Goal: Feedback & Contribution: Leave review/rating

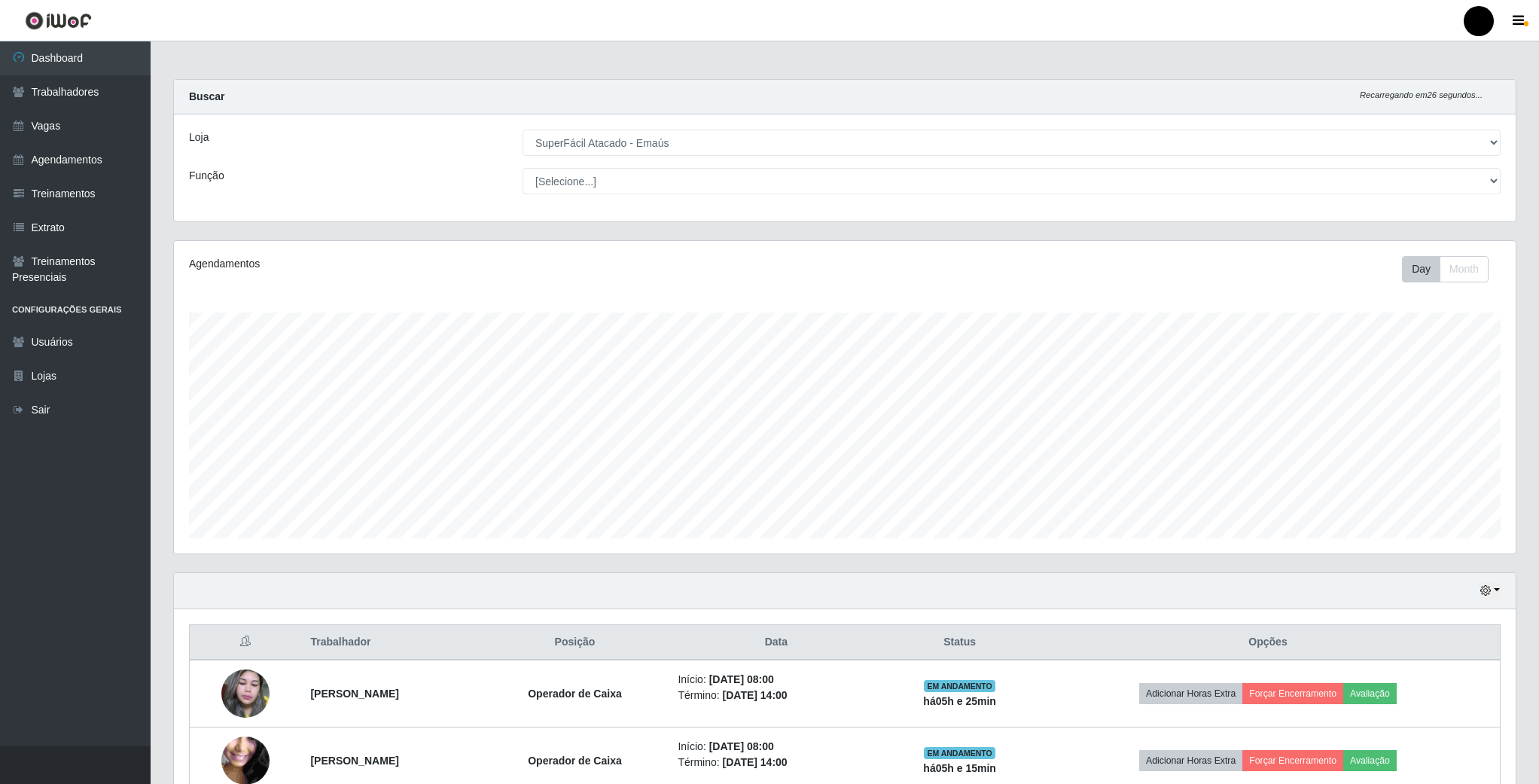
select select "407"
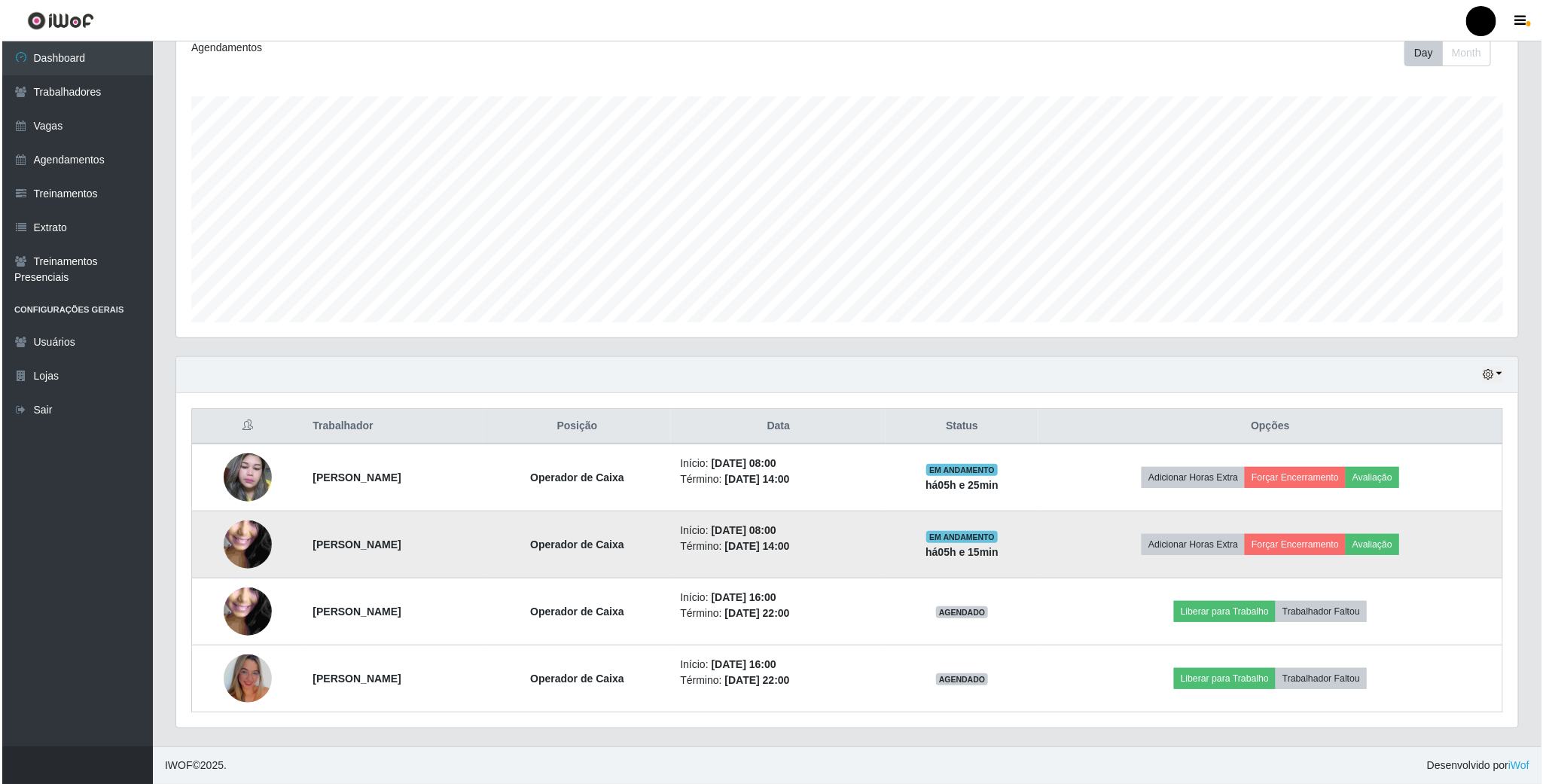
scroll to position [314, 1340]
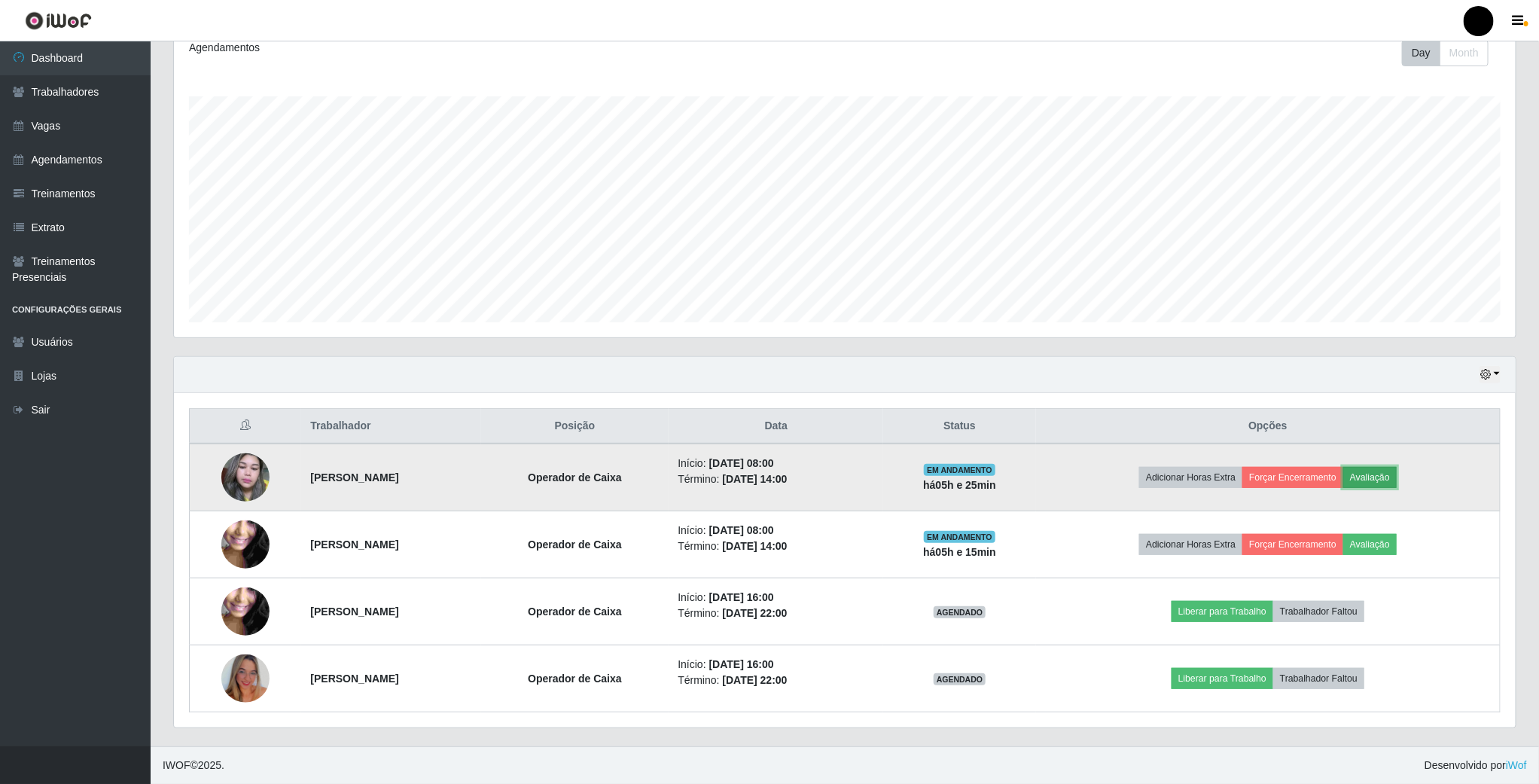
click at [1397, 474] on button "Avaliação" at bounding box center [1370, 477] width 53 height 21
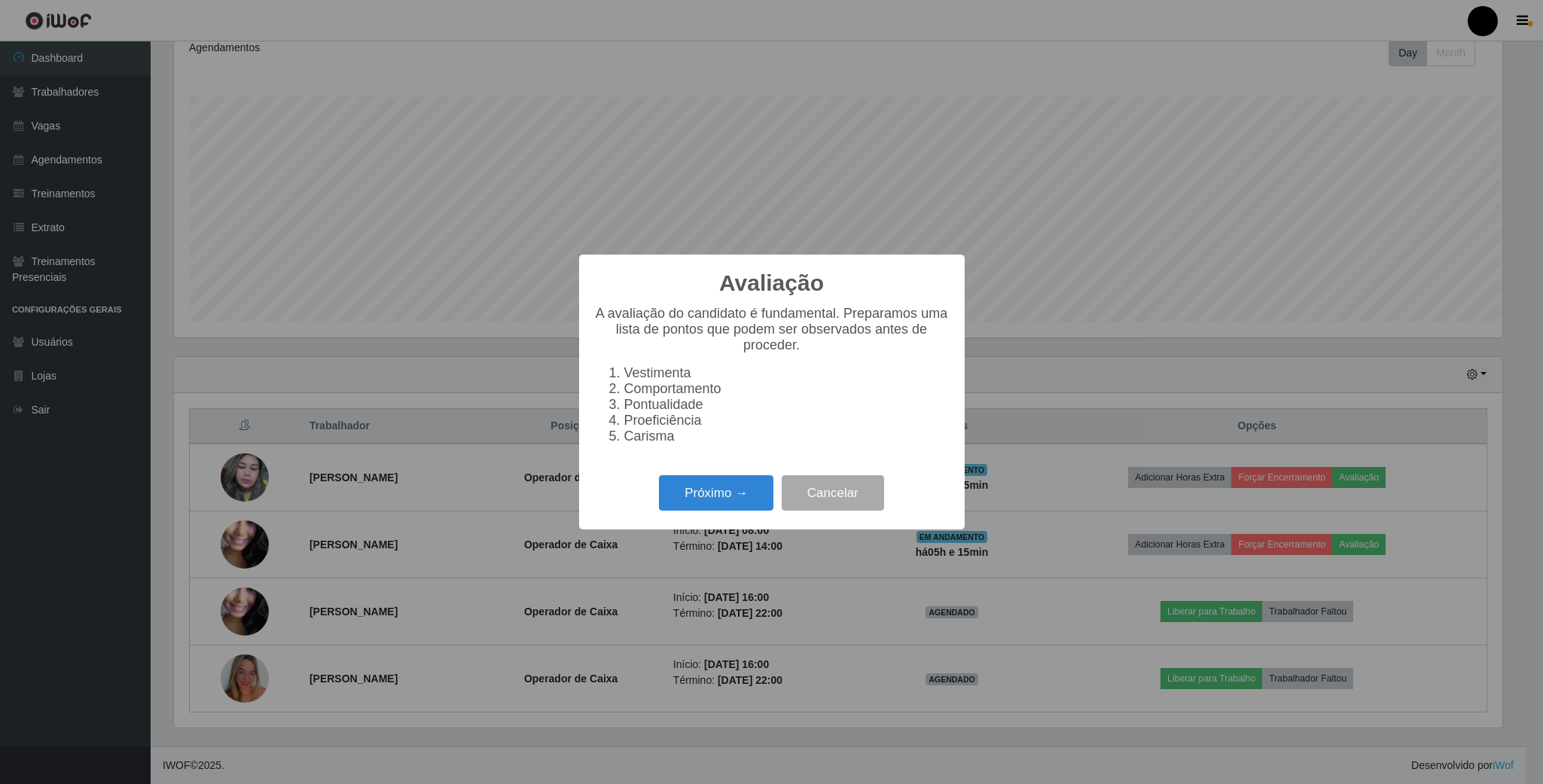
scroll to position [314, 1328]
click at [744, 507] on button "Próximo →" at bounding box center [715, 492] width 115 height 35
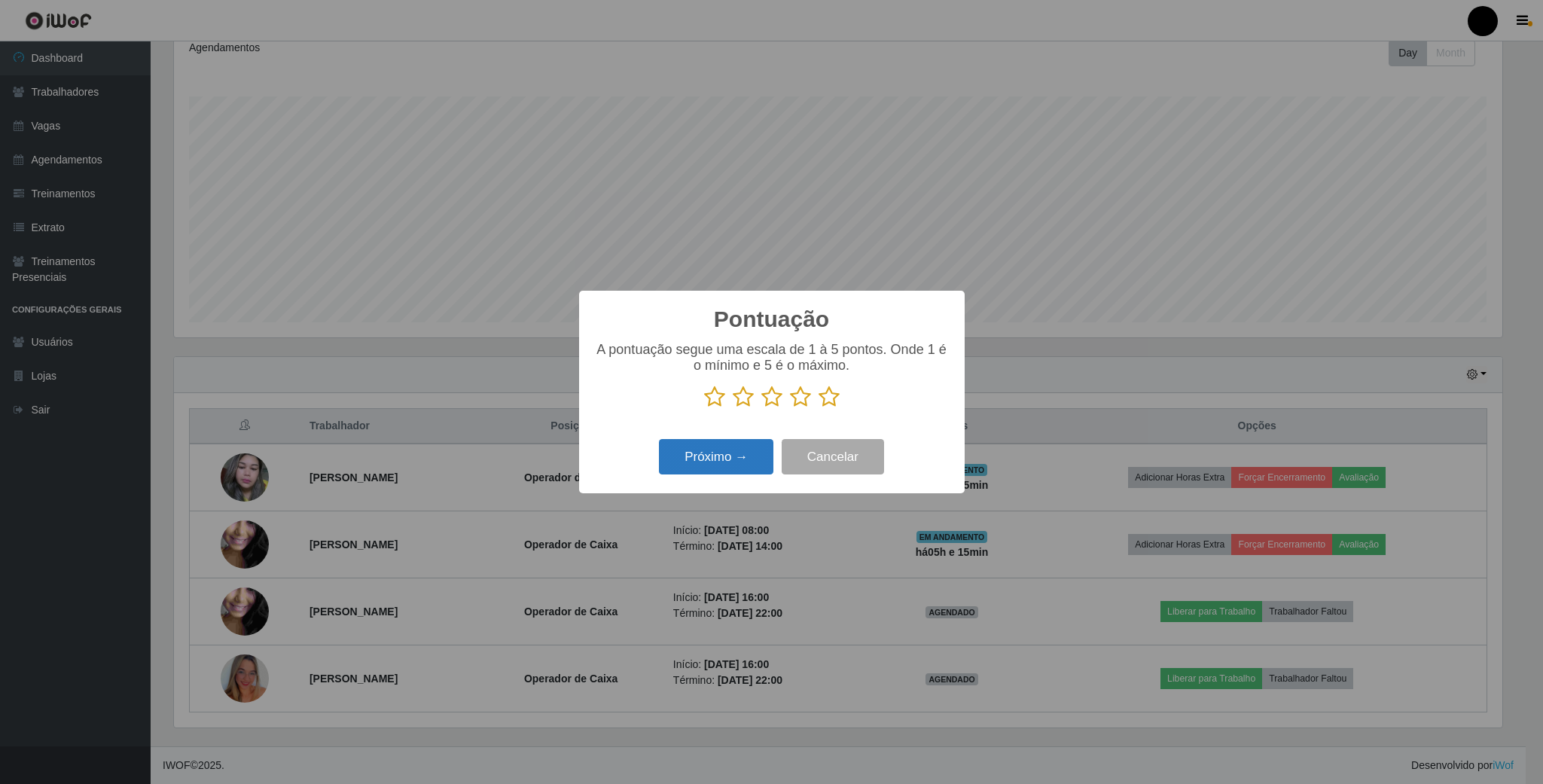
scroll to position [752400, 751798]
click at [796, 402] on icon at bounding box center [800, 396] width 21 height 22
click at [790, 408] on input "radio" at bounding box center [790, 408] width 0 height 0
click at [754, 461] on button "Próximo →" at bounding box center [715, 456] width 115 height 35
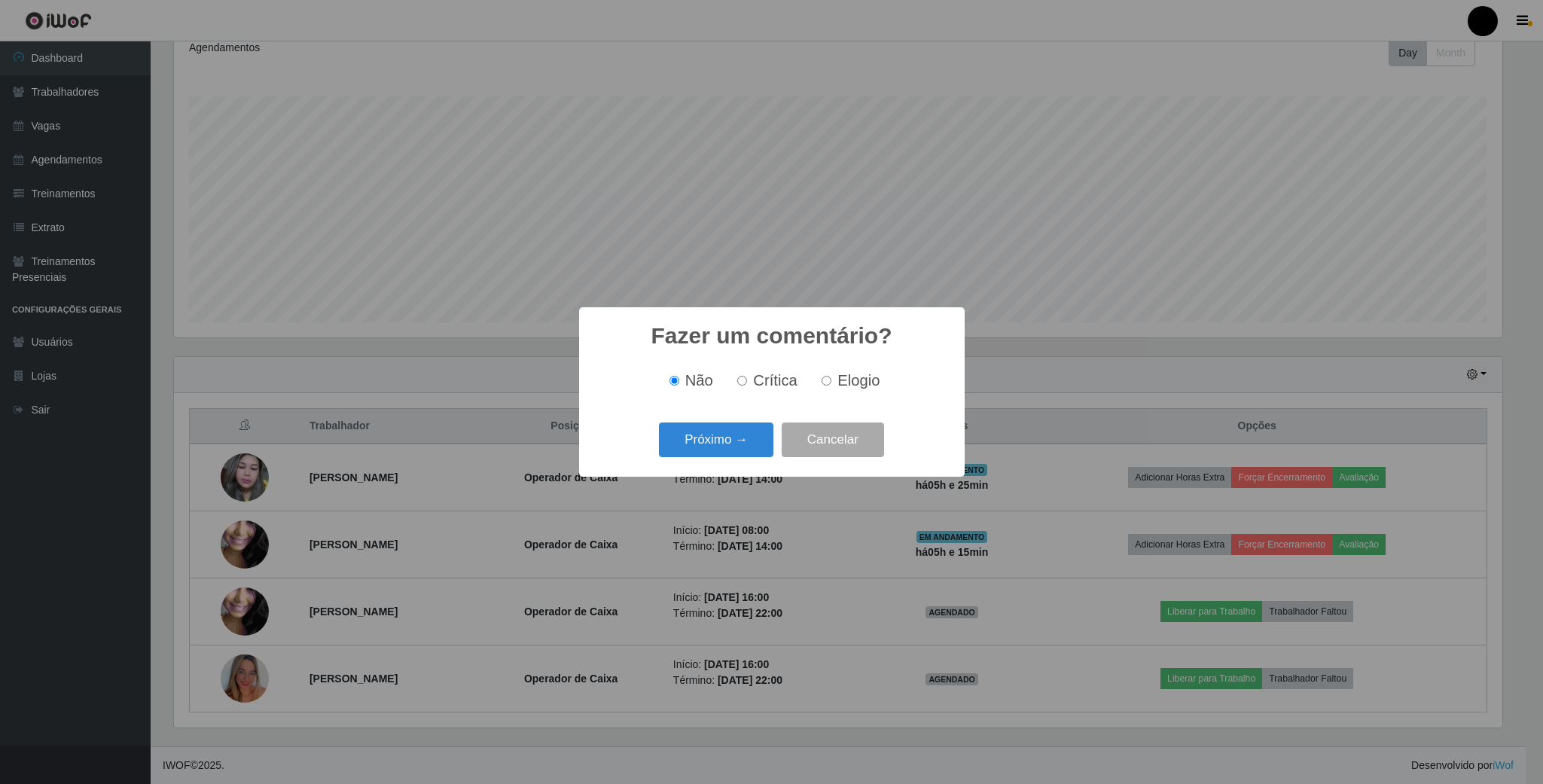
click at [826, 385] on input "Elogio" at bounding box center [826, 380] width 9 height 9
radio input "true"
click at [743, 455] on button "Próximo →" at bounding box center [715, 439] width 115 height 35
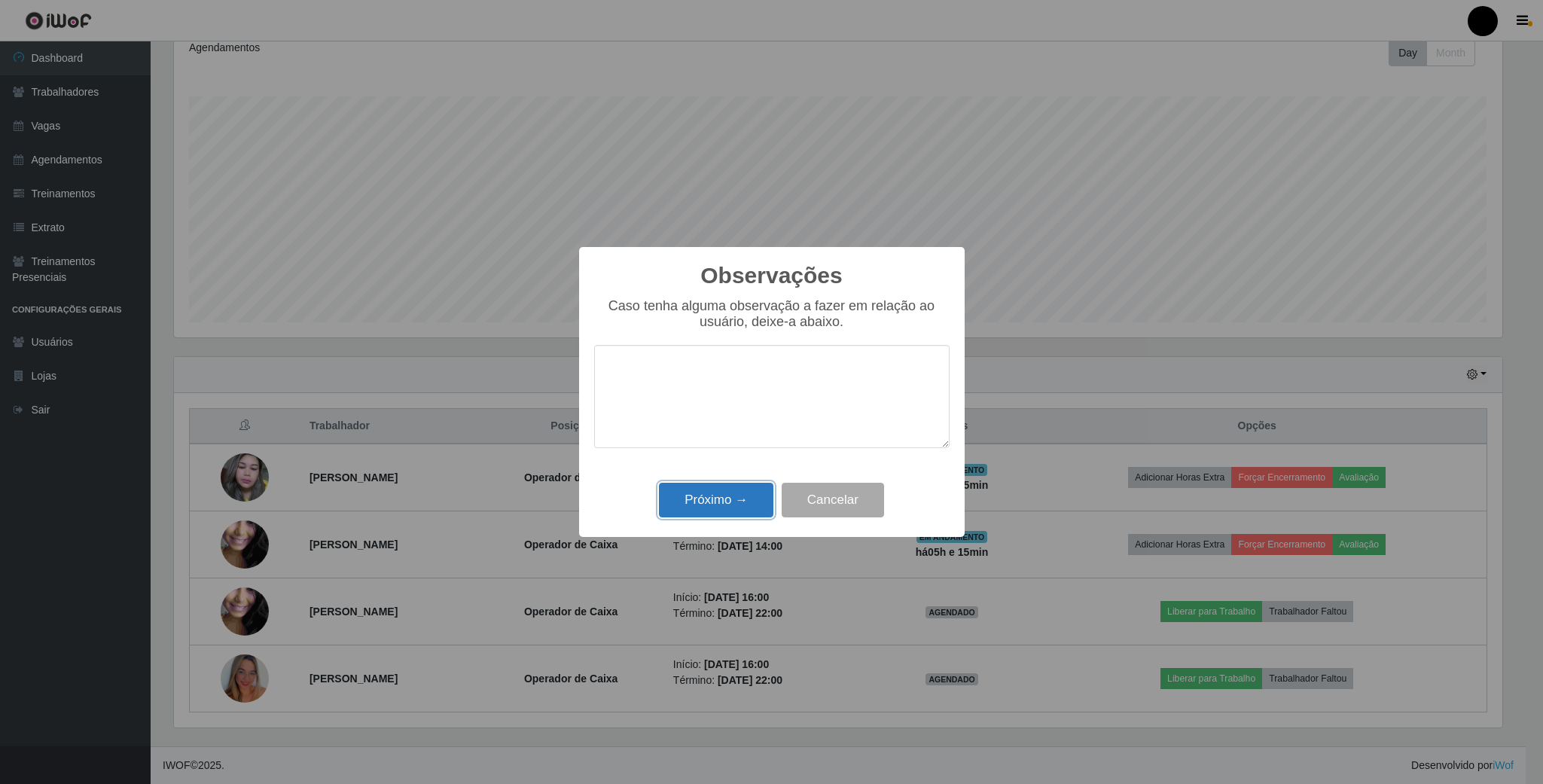
click at [726, 495] on button "Próximo →" at bounding box center [715, 500] width 115 height 35
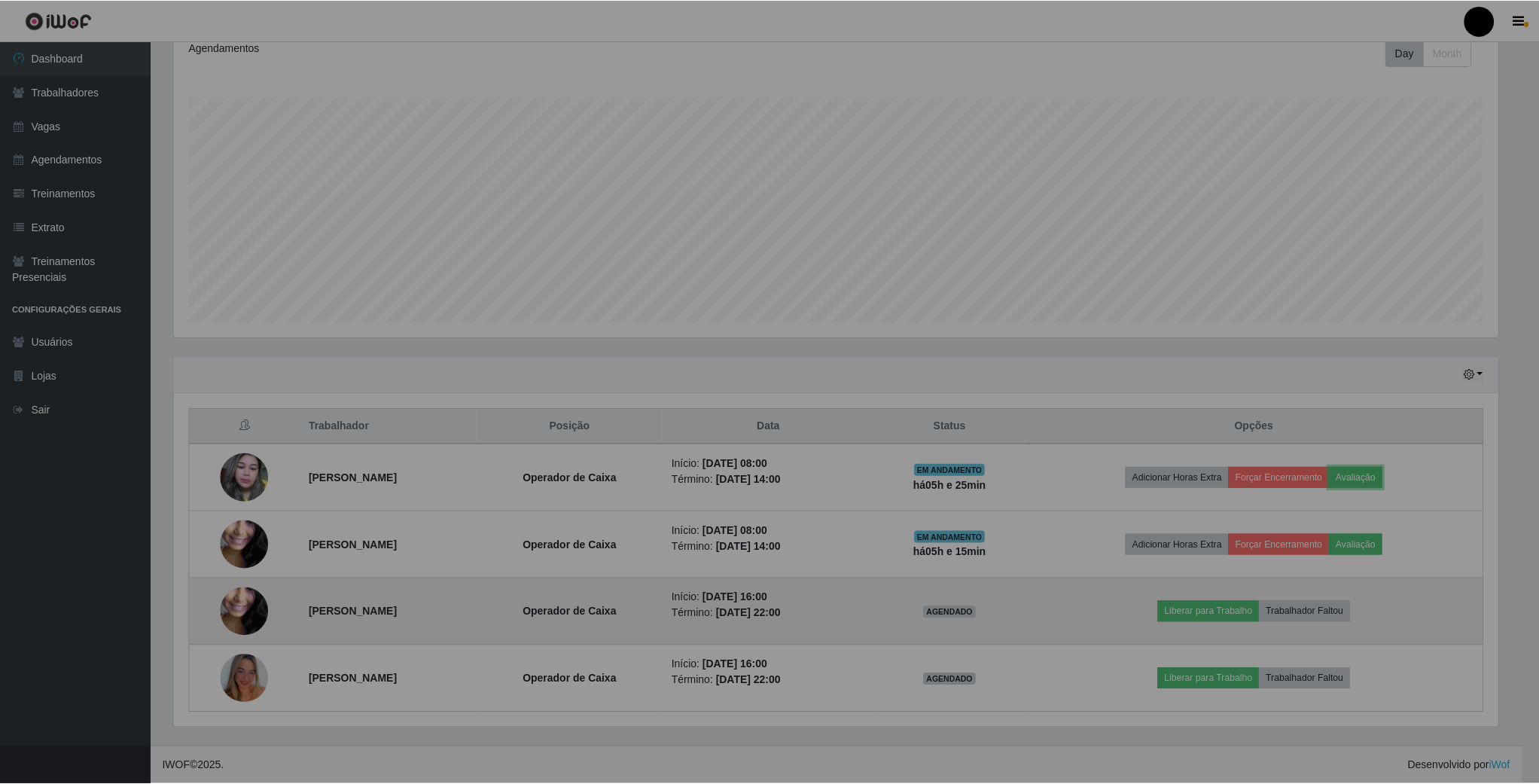
scroll to position [314, 1340]
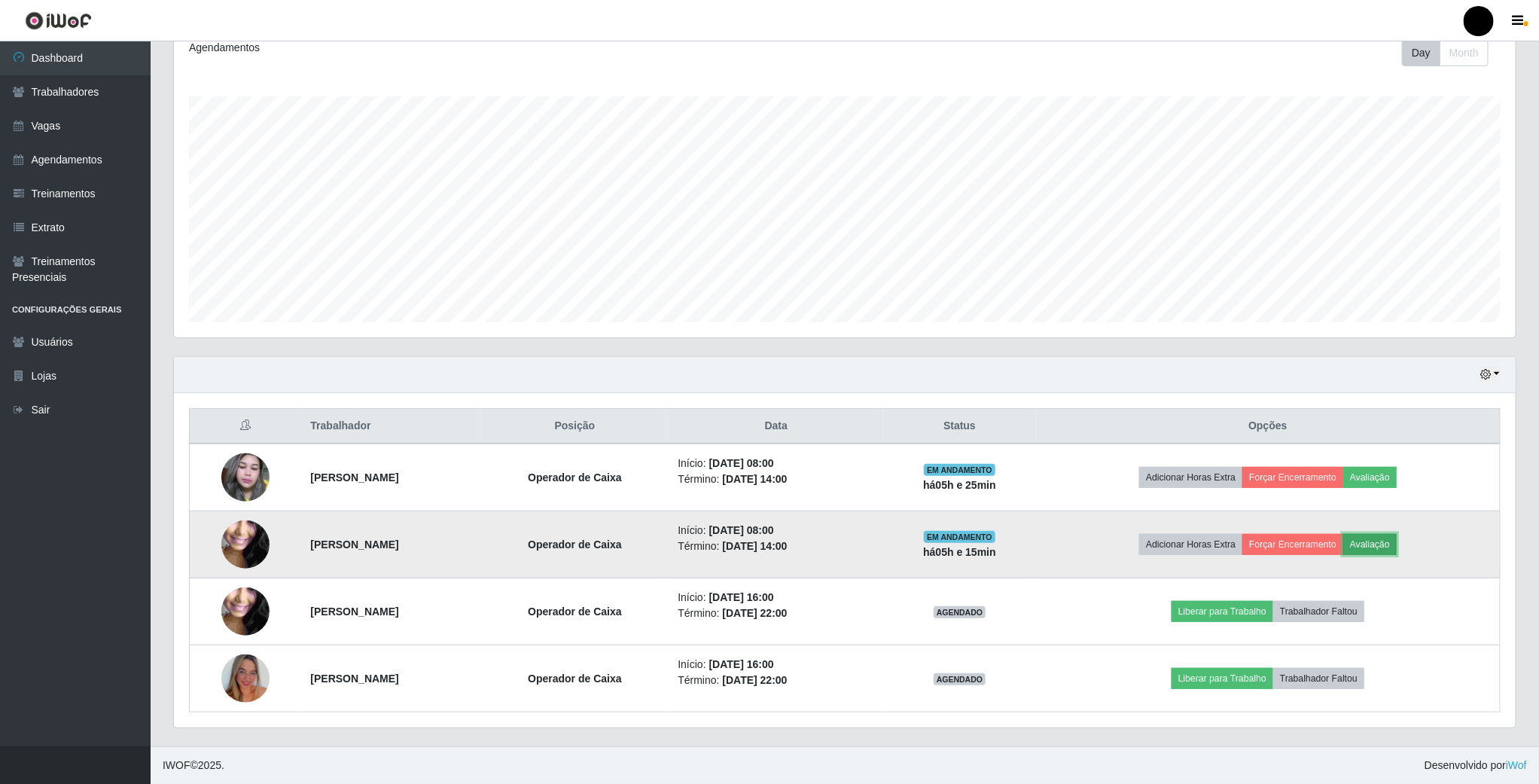
click at [1392, 540] on button "Avaliação" at bounding box center [1370, 544] width 53 height 21
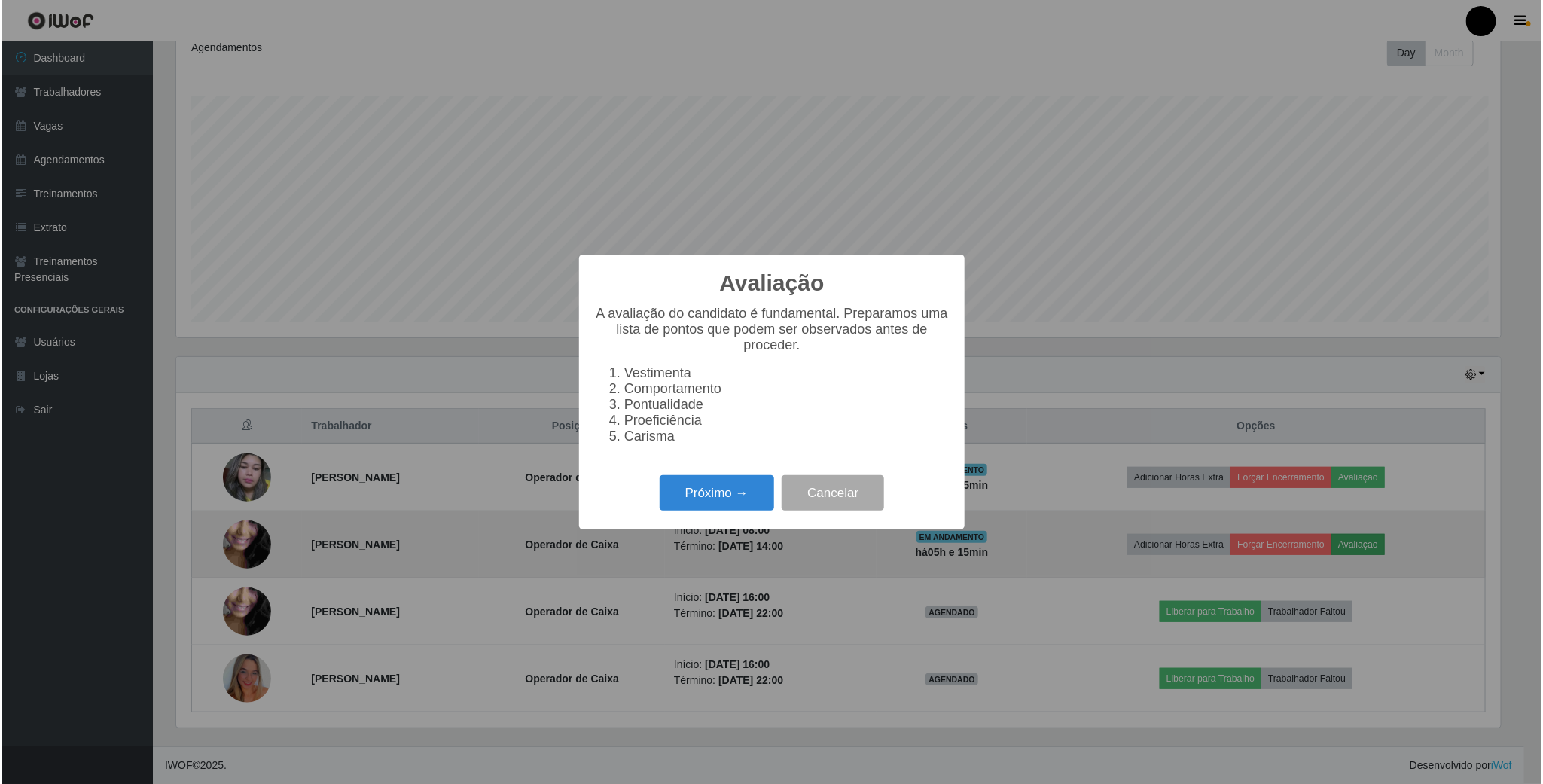
scroll to position [314, 1328]
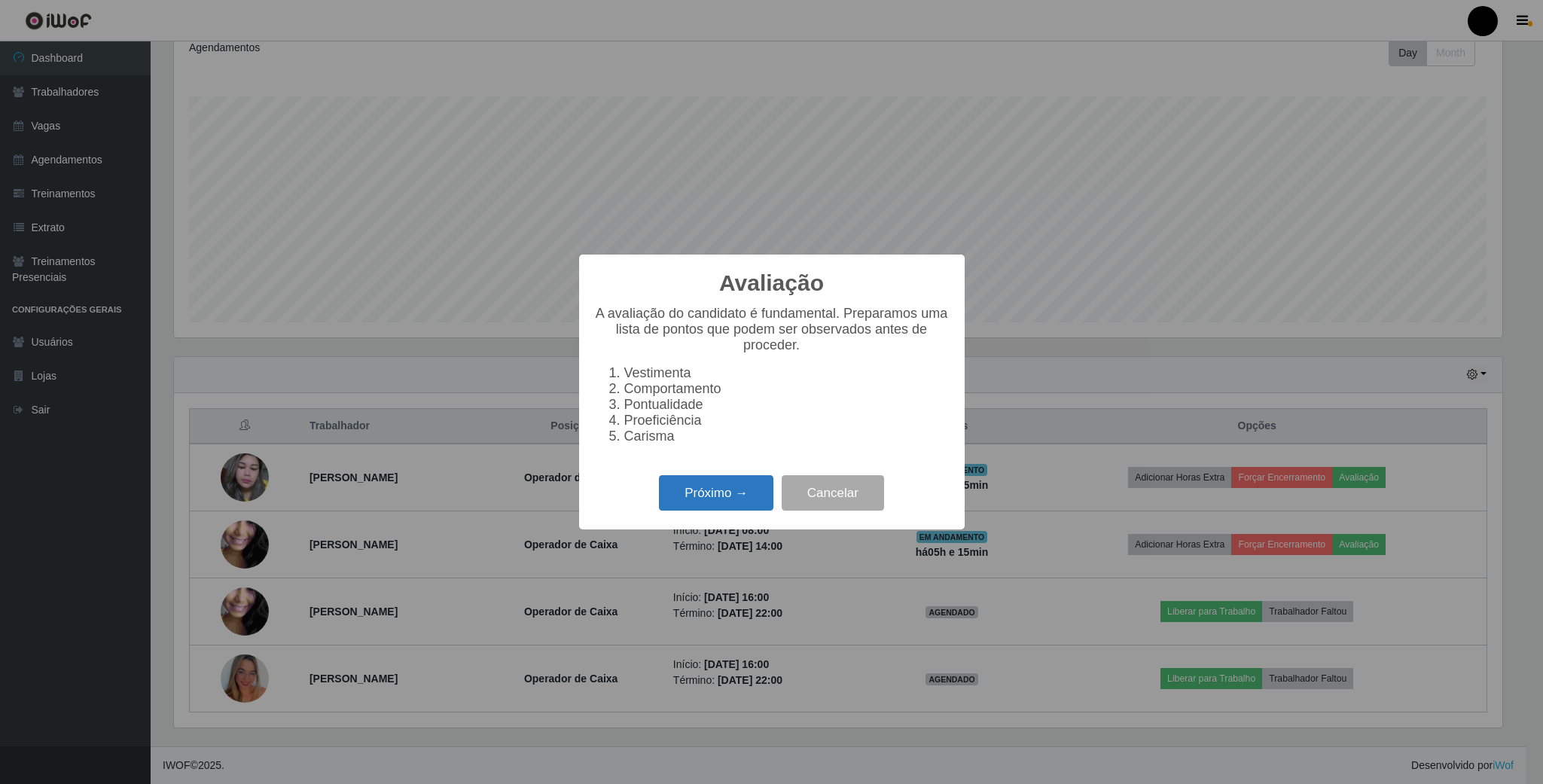
click at [746, 510] on button "Próximo →" at bounding box center [715, 492] width 115 height 35
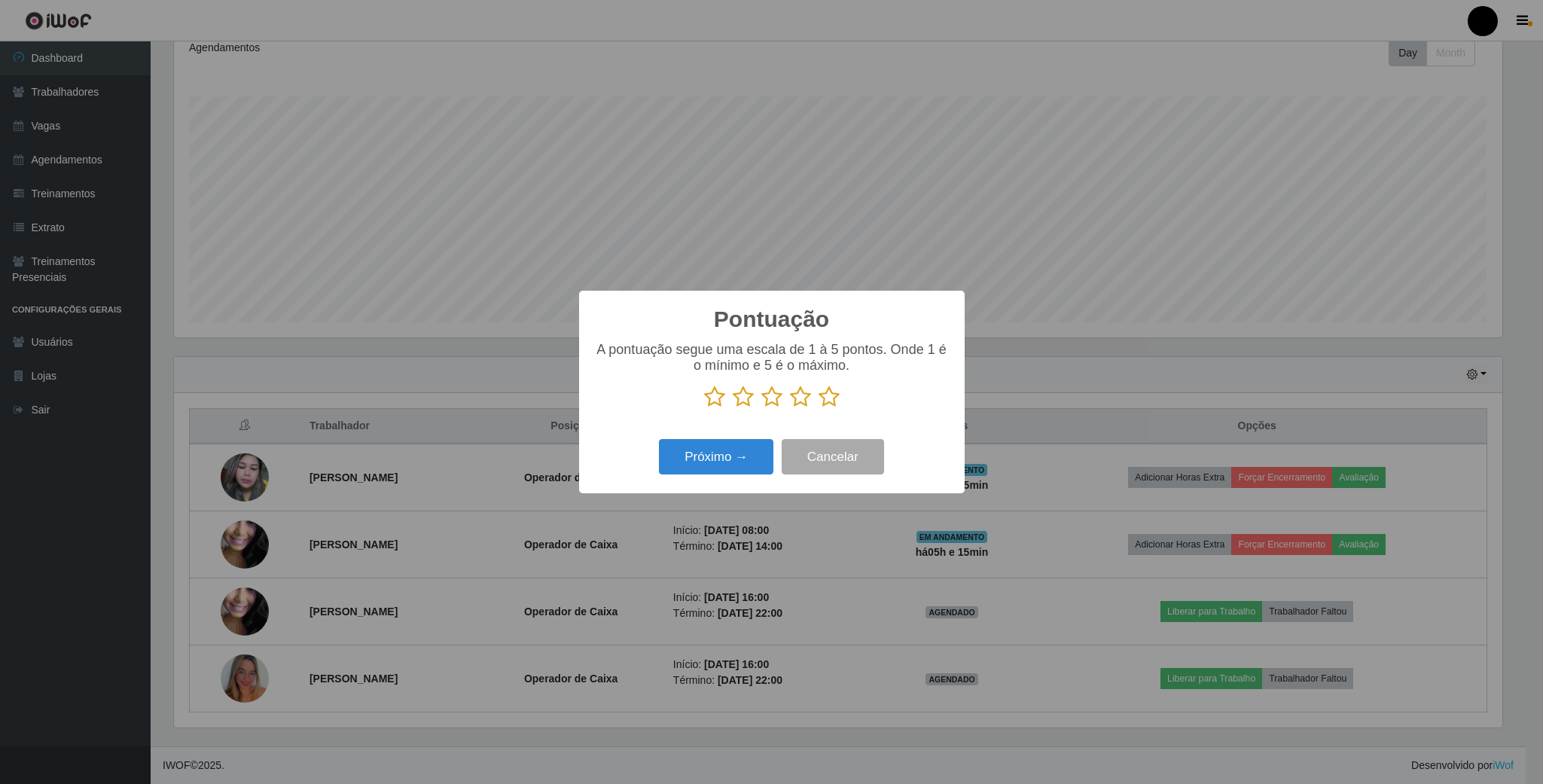
click at [802, 395] on icon at bounding box center [800, 396] width 21 height 22
click at [790, 408] on input "radio" at bounding box center [790, 408] width 0 height 0
click at [747, 451] on button "Próximo →" at bounding box center [715, 456] width 115 height 35
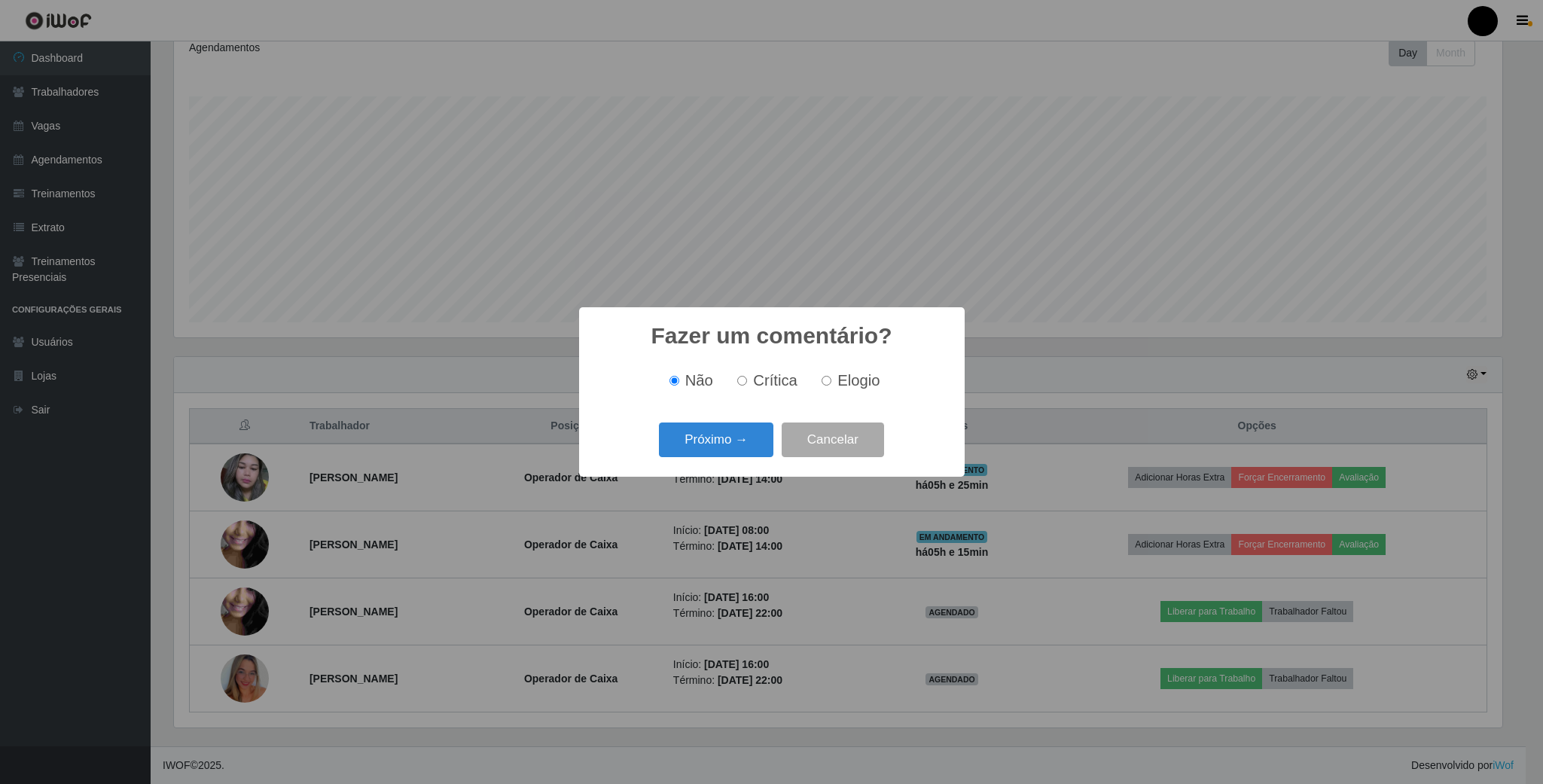
click at [823, 378] on input "Elogio" at bounding box center [826, 380] width 9 height 9
radio input "true"
click at [734, 436] on button "Próximo →" at bounding box center [715, 439] width 115 height 35
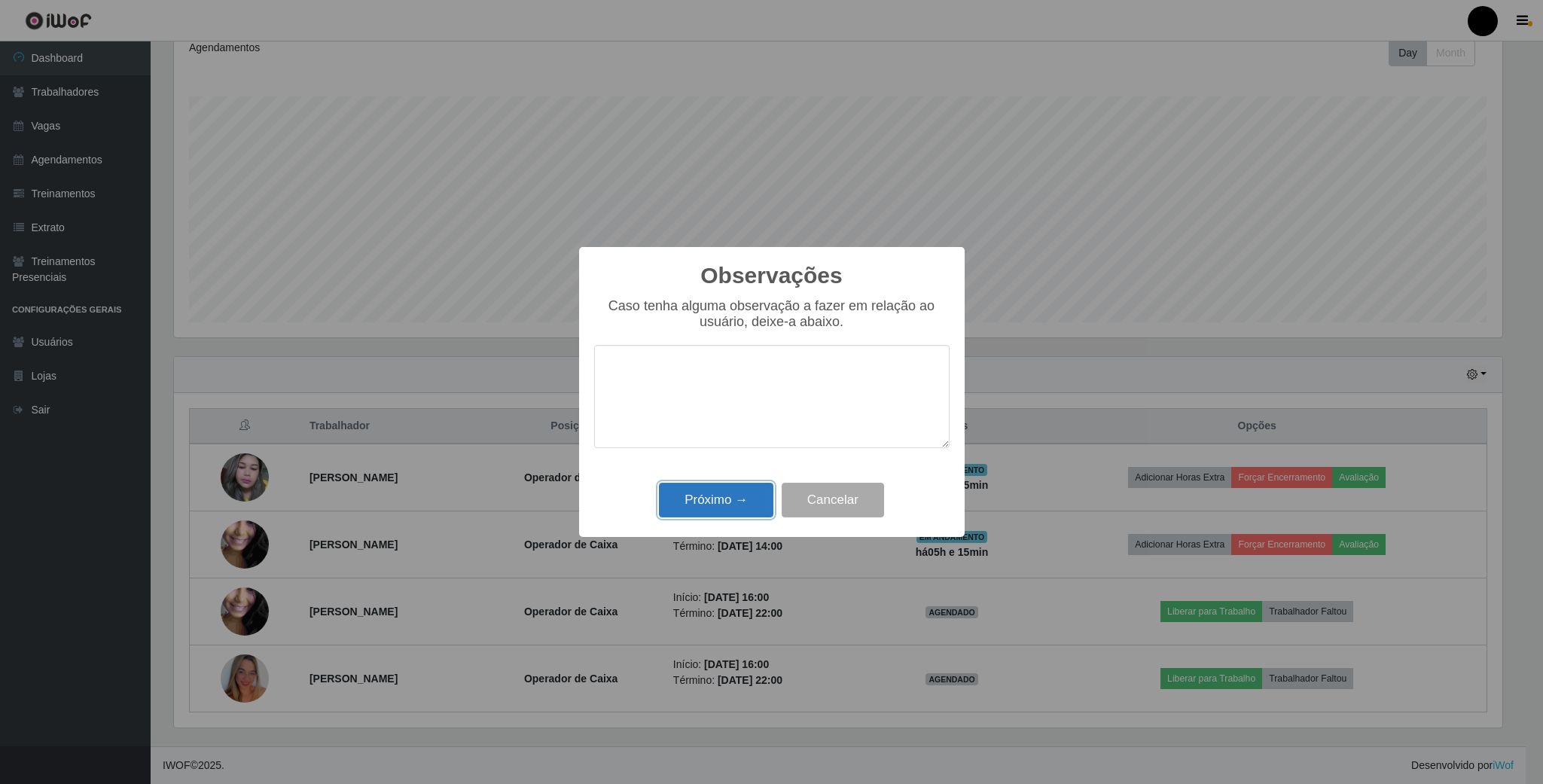
click at [723, 500] on button "Próximo →" at bounding box center [715, 500] width 115 height 35
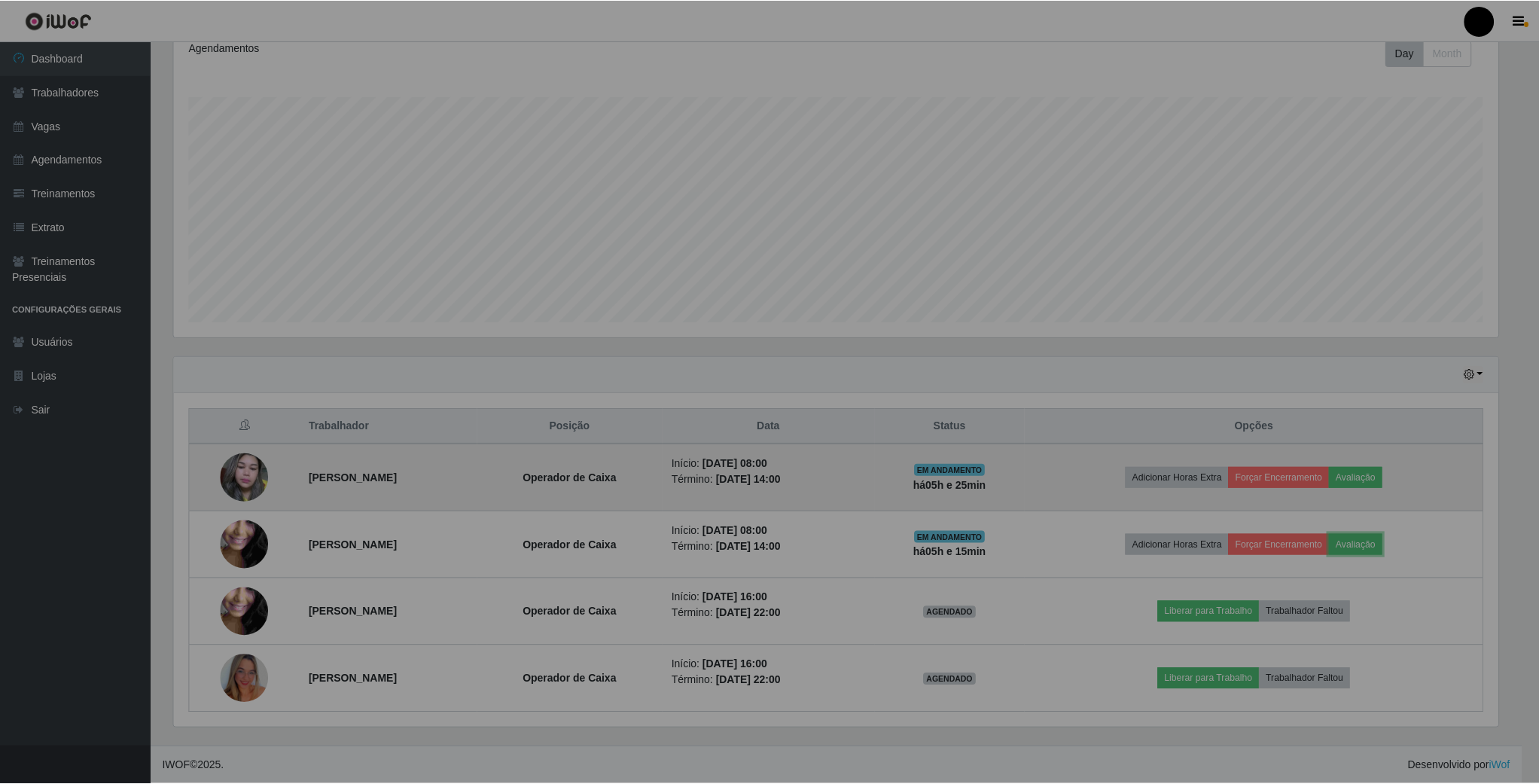
scroll to position [314, 1340]
